Goal: Check status: Check status

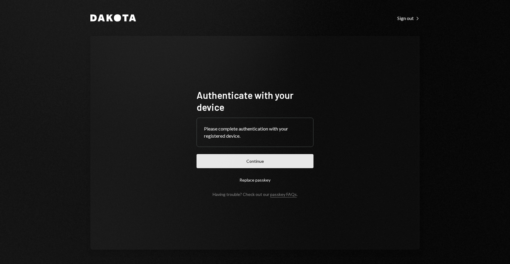
click at [261, 166] on button "Continue" at bounding box center [255, 161] width 117 height 14
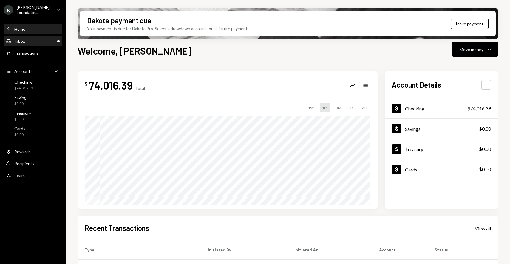
click at [24, 43] on div "Inbox" at bounding box center [19, 40] width 11 height 5
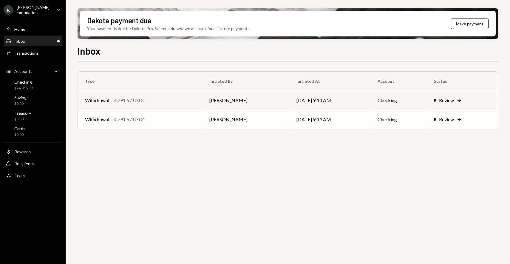
click at [164, 118] on div "Withdrawal 4,791.67 USDC" at bounding box center [140, 119] width 110 height 7
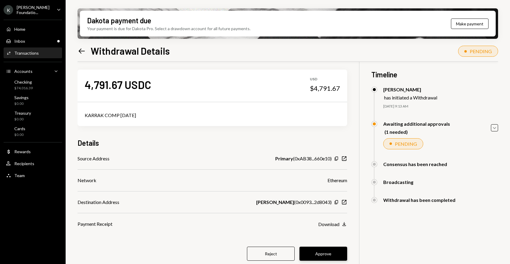
scroll to position [48, 0]
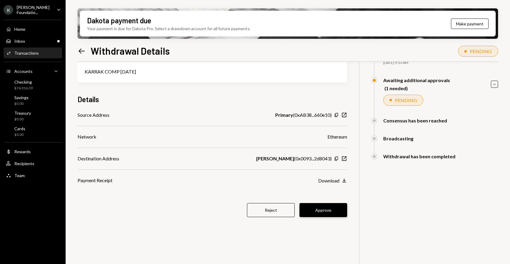
click at [326, 210] on button "Approve" at bounding box center [324, 210] width 48 height 14
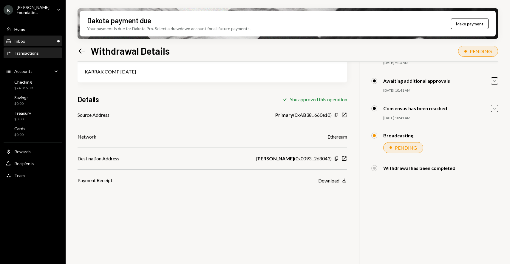
click at [49, 40] on div "Inbox Inbox" at bounding box center [33, 40] width 54 height 5
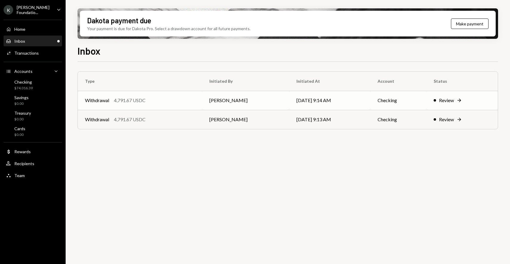
click at [155, 97] on div "Withdrawal 4,791.67 USDC" at bounding box center [140, 100] width 110 height 7
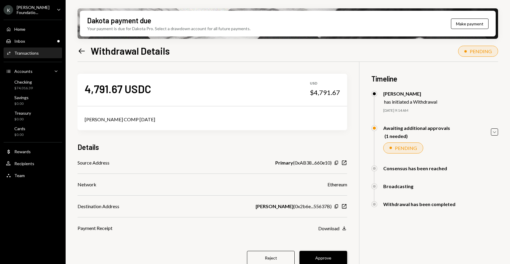
click at [315, 258] on button "Approve" at bounding box center [324, 258] width 48 height 14
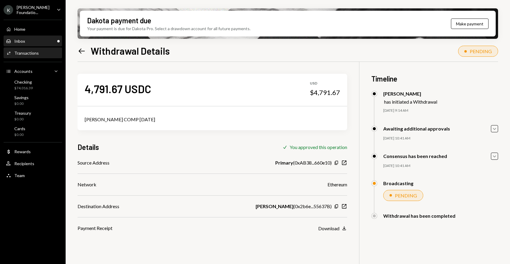
click at [36, 41] on div "Inbox Inbox" at bounding box center [33, 40] width 54 height 5
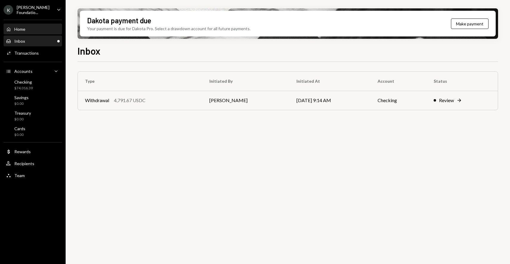
click at [36, 29] on div "Home Home" at bounding box center [33, 29] width 54 height 5
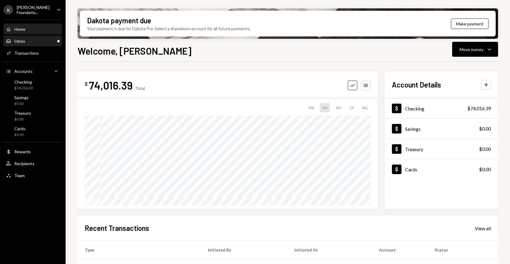
click at [46, 38] on div "Inbox Inbox" at bounding box center [33, 40] width 54 height 5
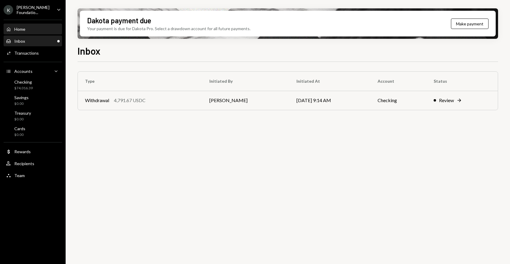
click at [42, 29] on div "Home Home" at bounding box center [33, 29] width 54 height 5
